Goal: Task Accomplishment & Management: Complete application form

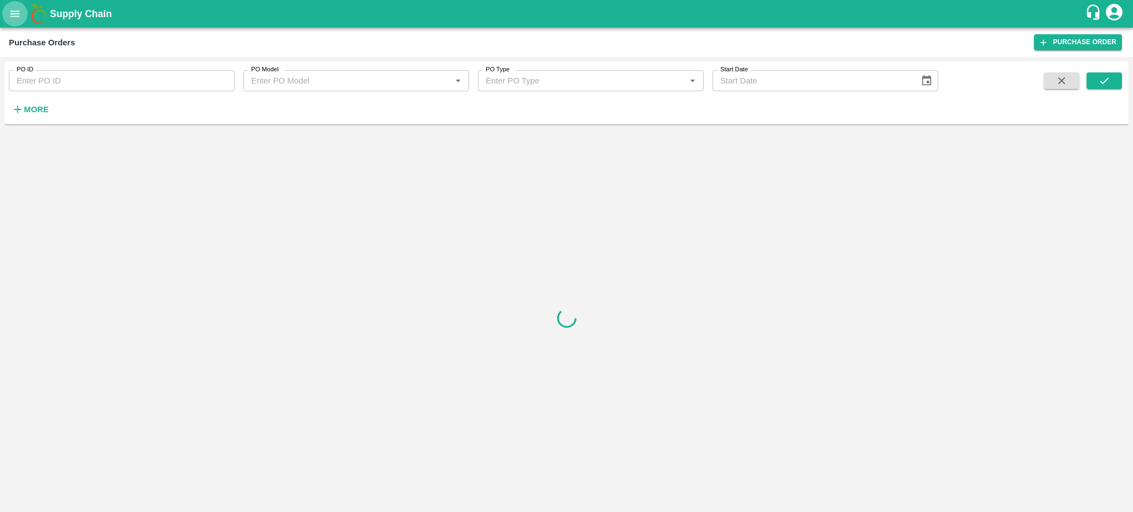
click at [14, 18] on icon "open drawer" at bounding box center [15, 14] width 12 height 12
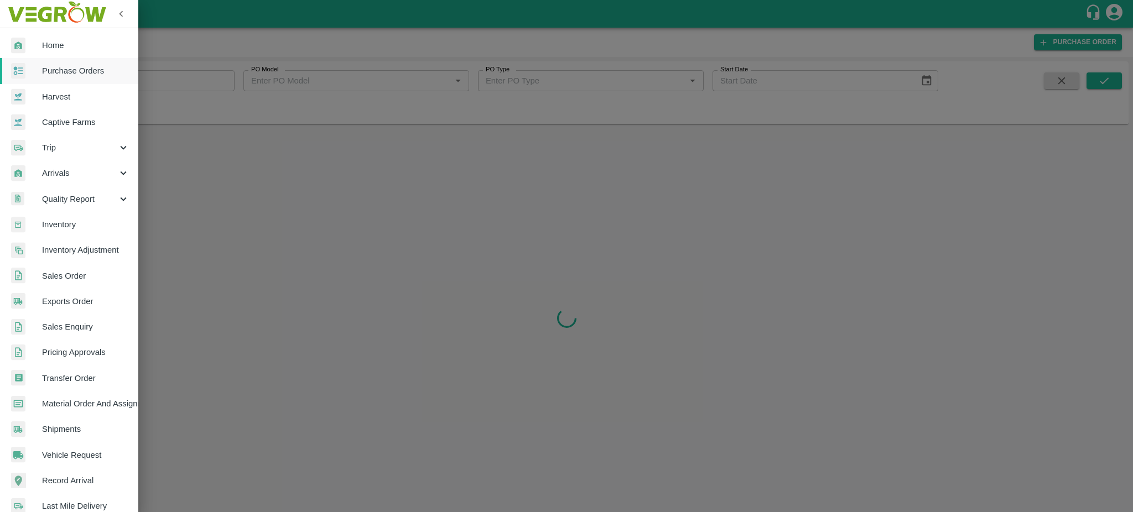
scroll to position [117, 0]
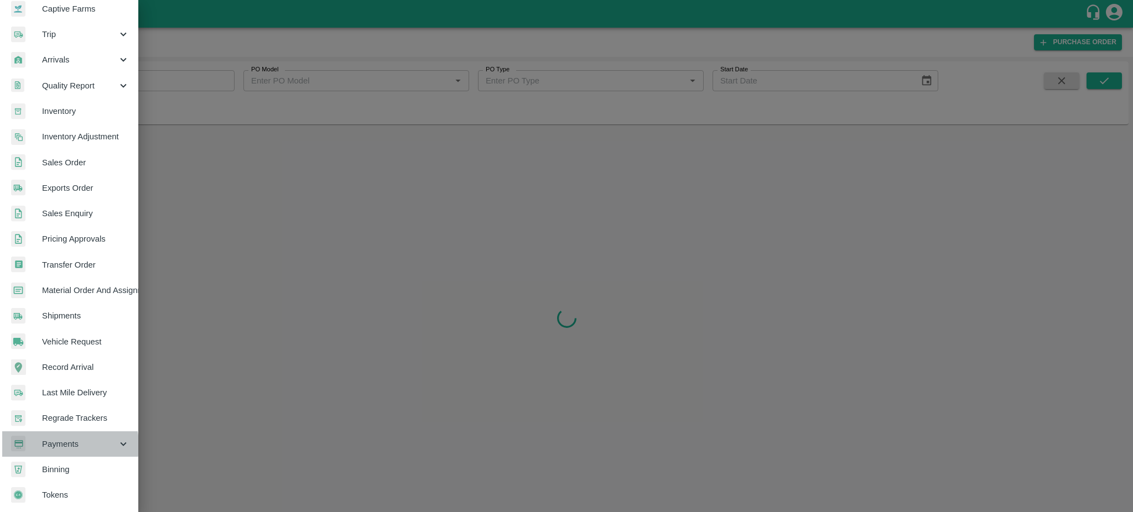
click at [54, 441] on span "Payments" at bounding box center [79, 444] width 75 height 12
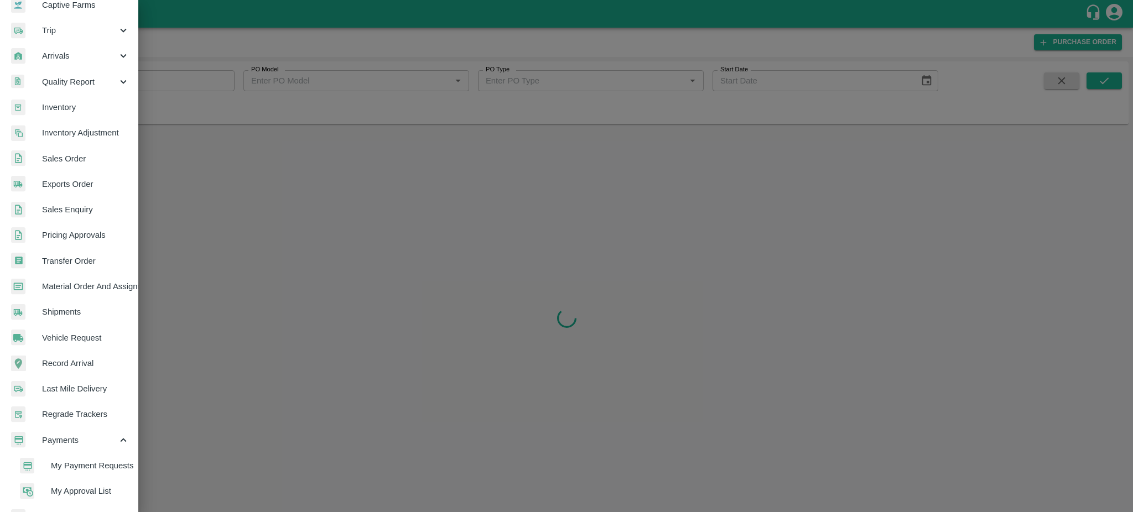
click at [81, 465] on span "My Payment Requests" at bounding box center [90, 466] width 79 height 12
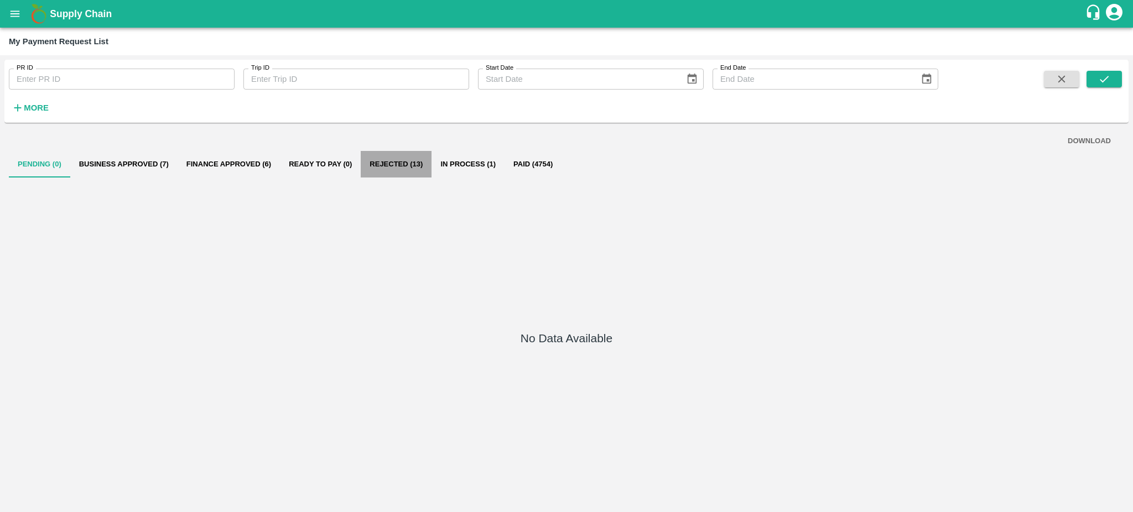
click at [394, 163] on button "Rejected (13)" at bounding box center [396, 164] width 71 height 27
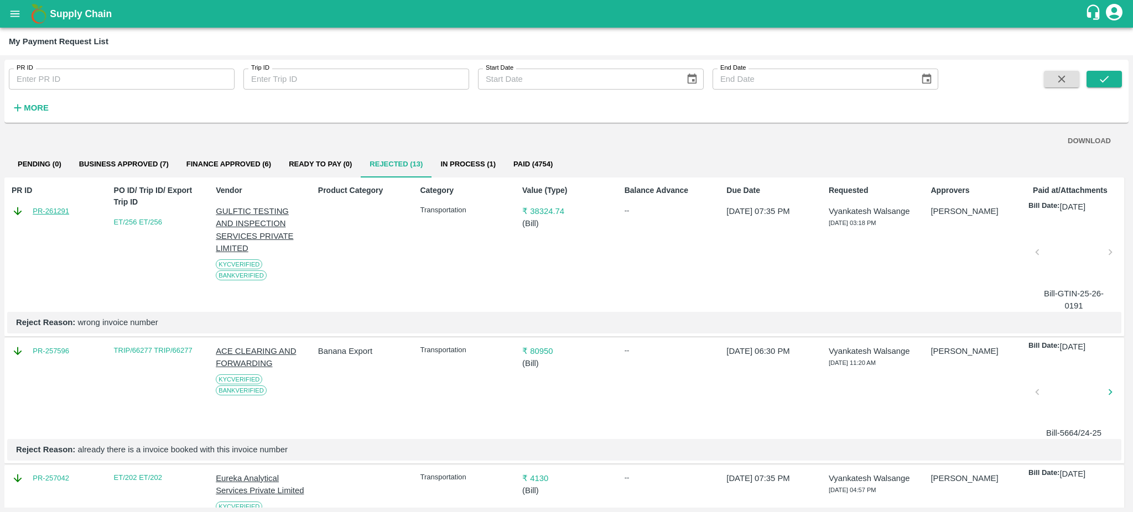
click at [48, 207] on link "PR-261291" at bounding box center [51, 211] width 37 height 11
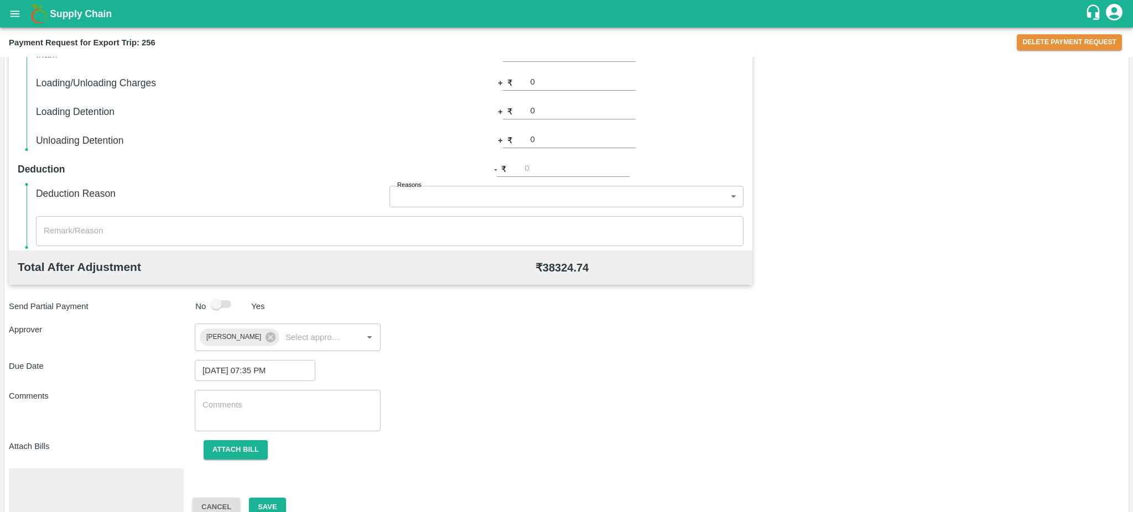
scroll to position [313, 0]
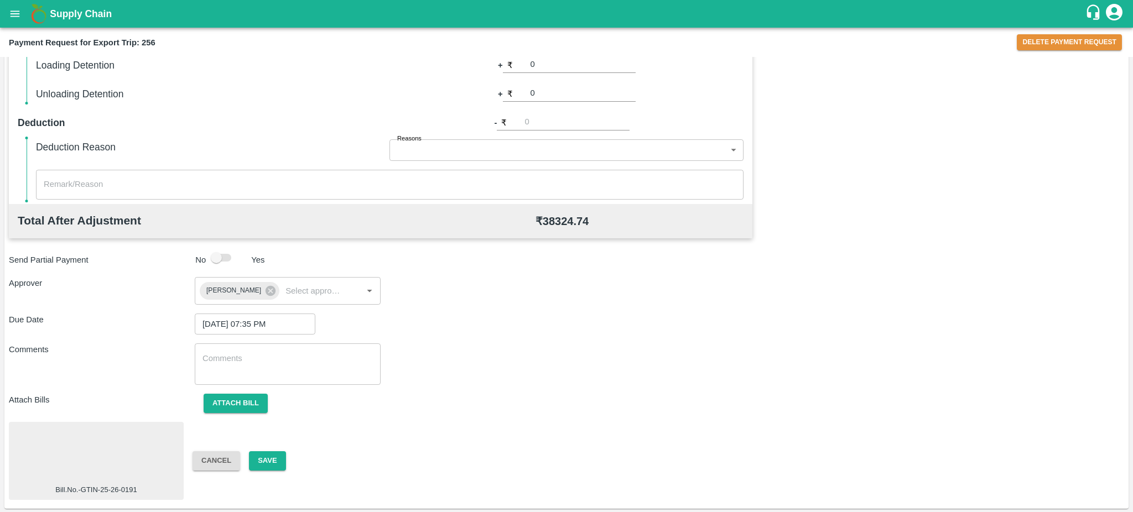
click at [75, 446] on div at bounding box center [96, 455] width 166 height 59
click at [246, 404] on button "Attach bill" at bounding box center [236, 403] width 64 height 19
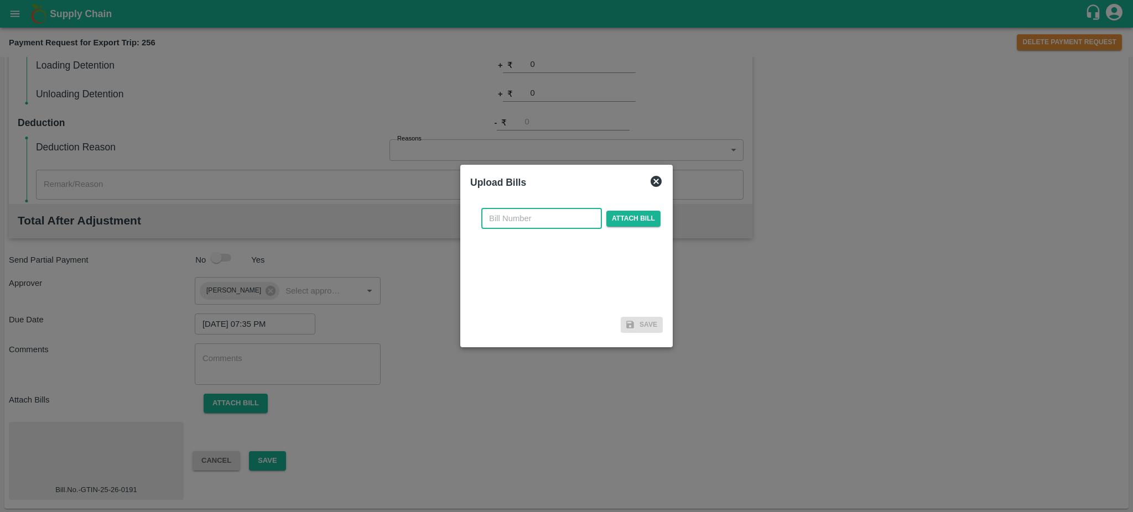
click at [539, 220] on input "text" at bounding box center [541, 218] width 121 height 21
paste input "GTIN/25-26/0191"
type input "GTIN/25-26/0191"
click at [649, 216] on span "Attach bill" at bounding box center [633, 219] width 54 height 16
click at [0, 0] on input "Attach bill" at bounding box center [0, 0] width 0 height 0
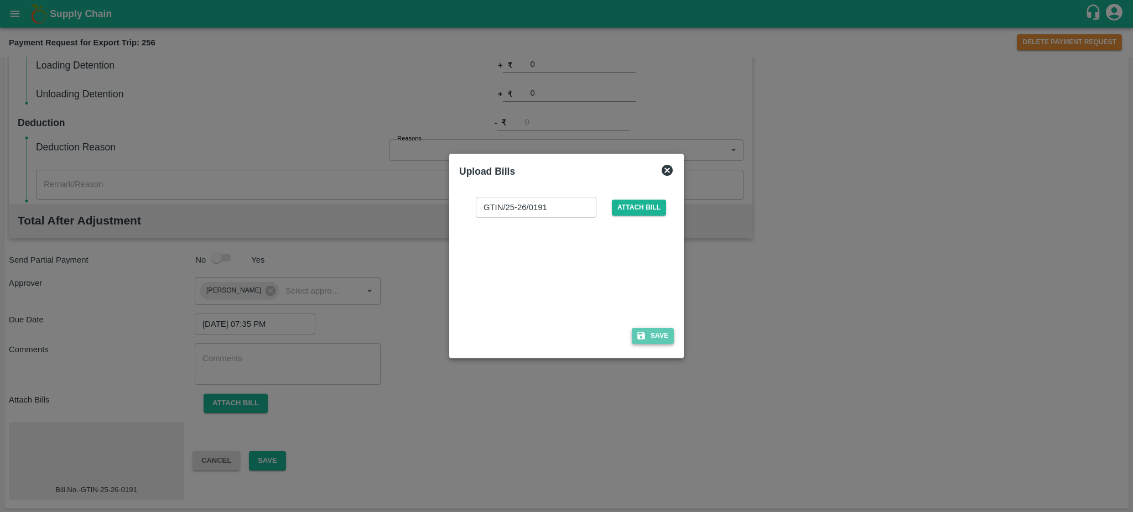
click at [657, 337] on button "Save" at bounding box center [653, 336] width 42 height 16
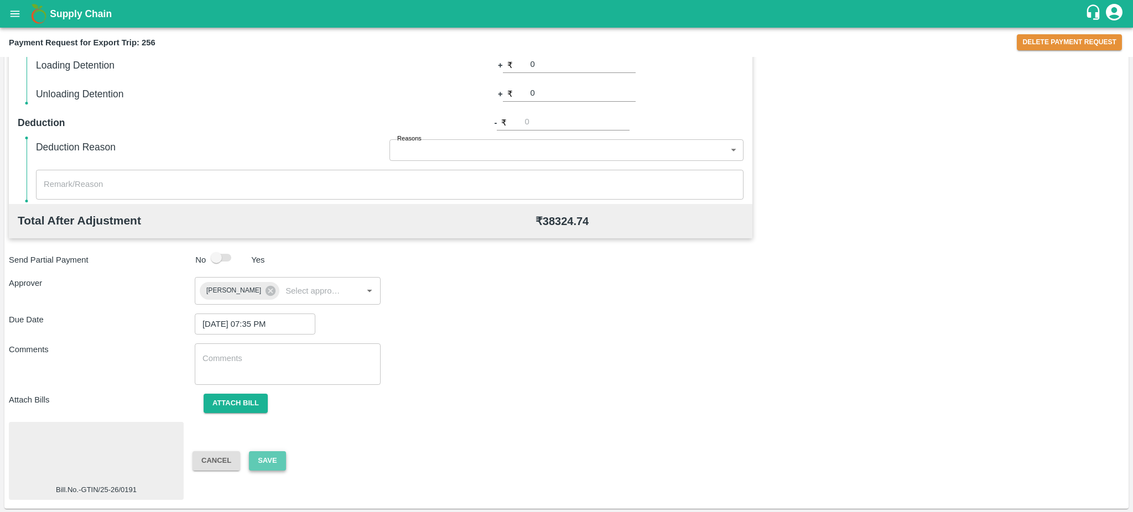
click at [285, 458] on button "Save" at bounding box center [267, 460] width 37 height 19
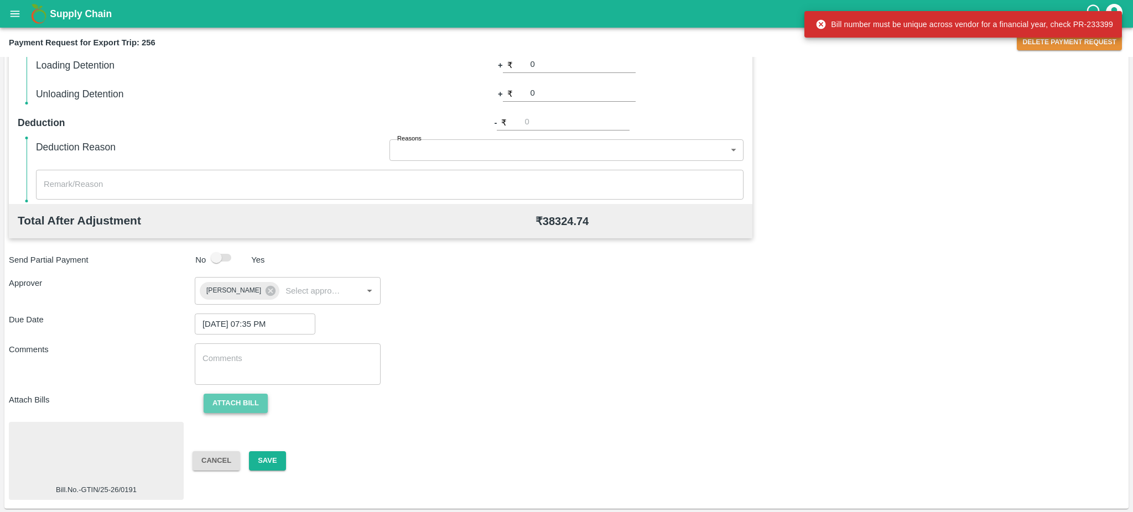
click at [241, 410] on button "Attach bill" at bounding box center [236, 403] width 64 height 19
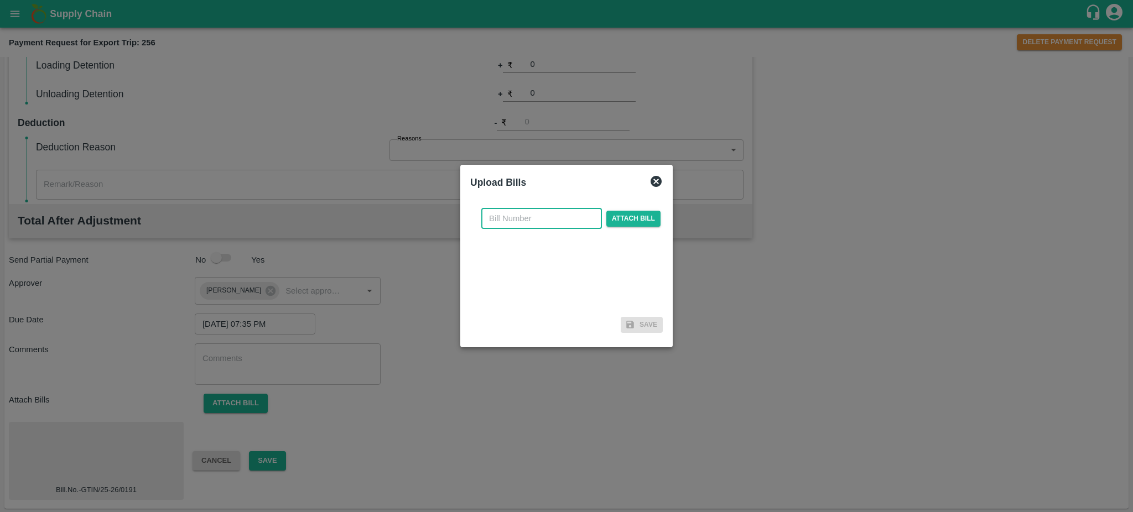
click at [502, 221] on input "text" at bounding box center [541, 218] width 121 height 21
paste input "GTIN/25-26/0191"
click at [536, 218] on input "GTIN/25-26/0191" at bounding box center [541, 218] width 121 height 21
click at [510, 219] on input "GTIN/25-26/0191" at bounding box center [541, 218] width 121 height 21
click at [640, 220] on span "Attach bill" at bounding box center [633, 219] width 54 height 16
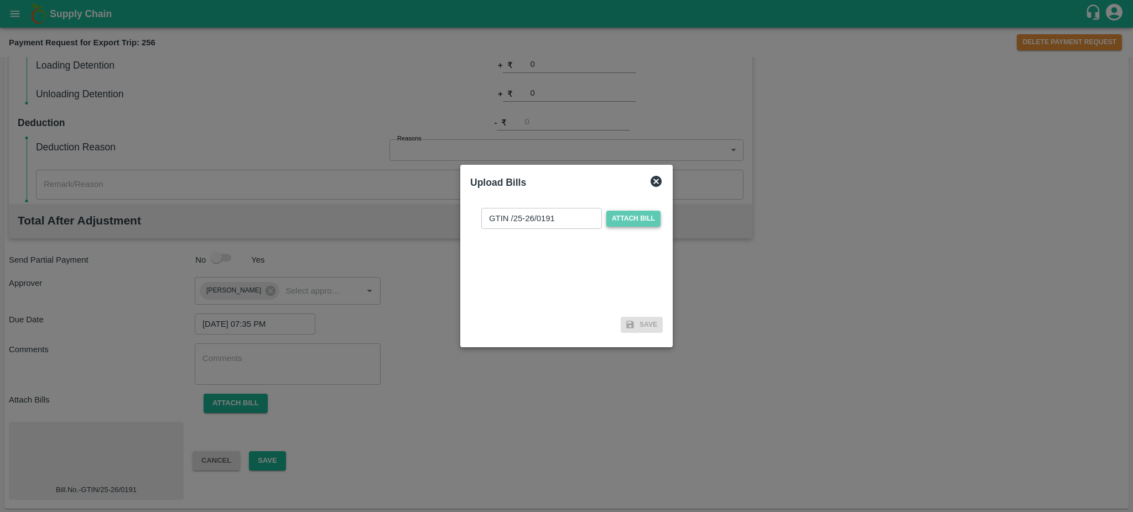
click at [0, 0] on input "Attach bill" at bounding box center [0, 0] width 0 height 0
click at [517, 222] on input "GTIN /25-26/0191" at bounding box center [541, 218] width 121 height 21
click at [541, 219] on input "GTIN / 25-26/0191" at bounding box center [541, 218] width 121 height 21
click at [539, 218] on input "GTIN / 25-26/ 0191" at bounding box center [541, 218] width 121 height 21
click at [629, 218] on span "Attach bill" at bounding box center [633, 219] width 54 height 16
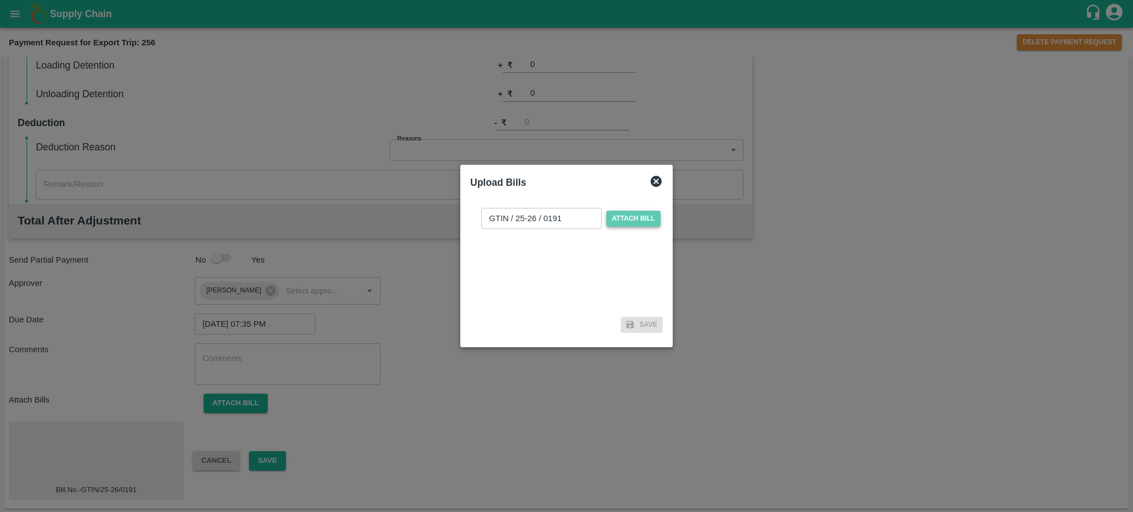
click at [0, 0] on input "Attach bill" at bounding box center [0, 0] width 0 height 0
click at [514, 218] on input "GTIN / 25-26 / 0191" at bounding box center [541, 218] width 121 height 21
click at [519, 220] on input "GTIN / 25-26 / 0191" at bounding box center [541, 218] width 121 height 21
click at [538, 219] on input "GTIN /25-26 / 0191" at bounding box center [541, 218] width 121 height 21
click at [541, 219] on input "GTIN /25-26/ 0191" at bounding box center [541, 218] width 121 height 21
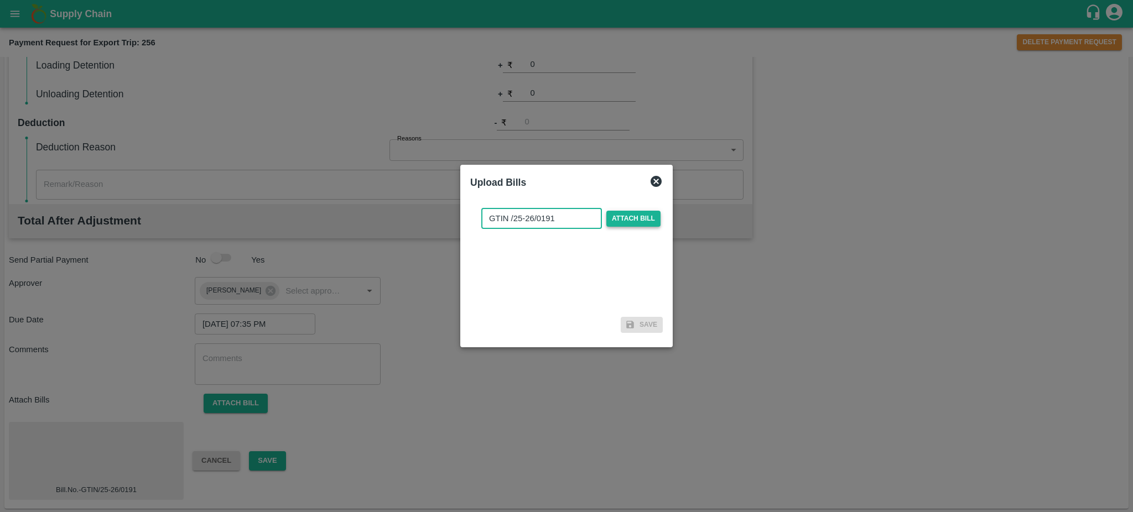
type input "GTIN /25-26/0191"
click at [627, 220] on span "Attach bill" at bounding box center [633, 219] width 54 height 16
click at [0, 0] on input "Attach bill" at bounding box center [0, 0] width 0 height 0
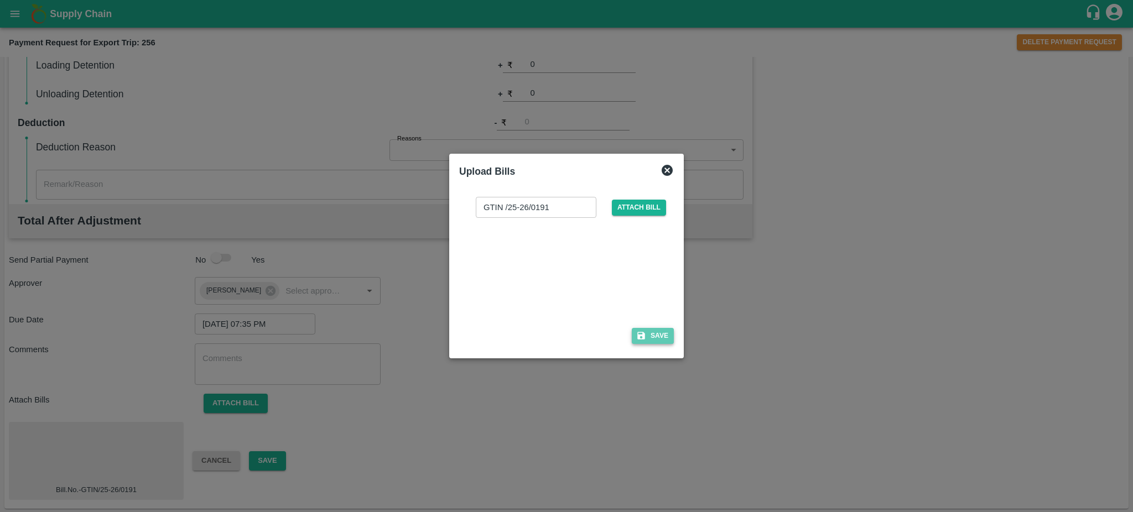
click at [668, 337] on button "Save" at bounding box center [653, 336] width 42 height 16
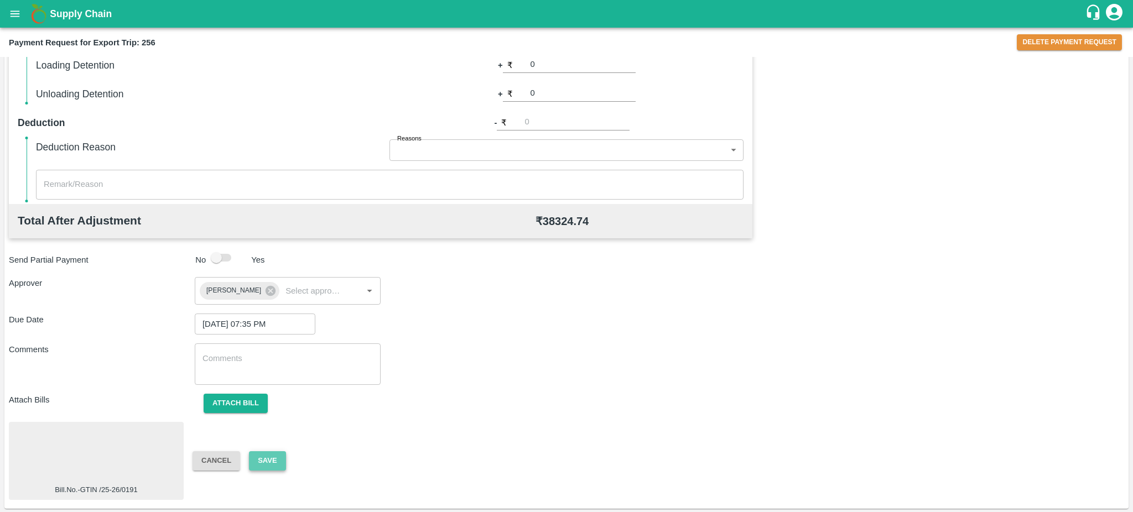
click at [267, 457] on button "Save" at bounding box center [267, 460] width 37 height 19
